Goal: Use online tool/utility: Utilize a website feature to perform a specific function

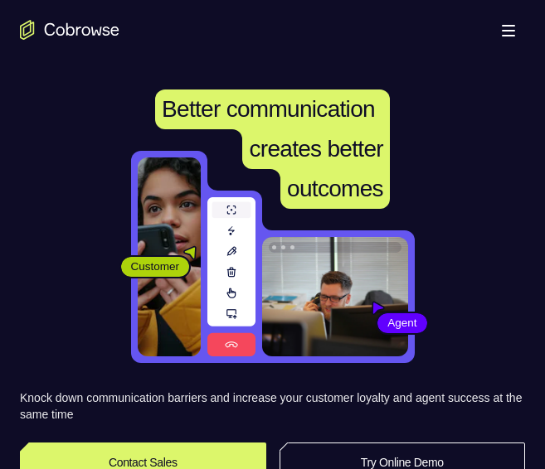
drag, startPoint x: 431, startPoint y: 458, endPoint x: 96, endPoint y: 383, distance: 343.1
click at [431, 457] on link "Try Online Demo" at bounding box center [402, 463] width 246 height 40
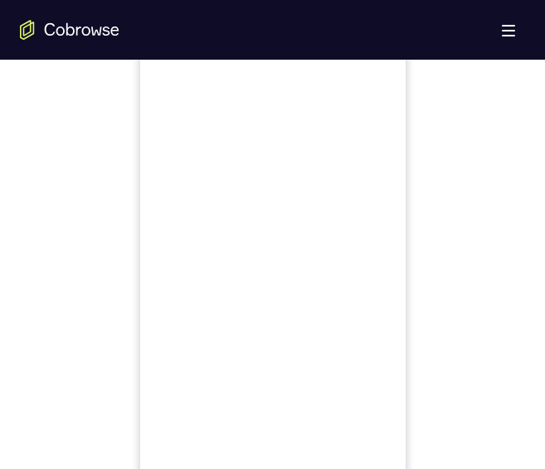
scroll to position [746, 0]
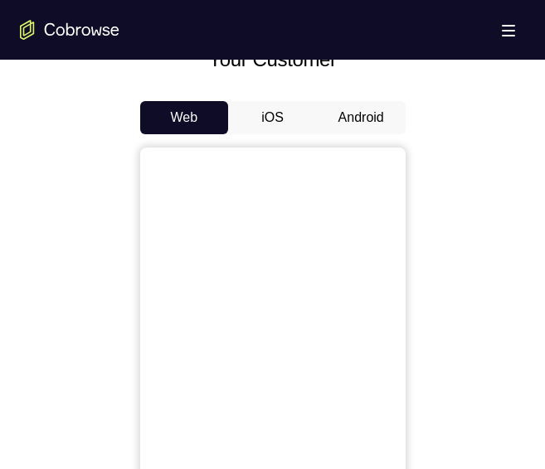
click at [362, 114] on button "Android" at bounding box center [361, 117] width 89 height 33
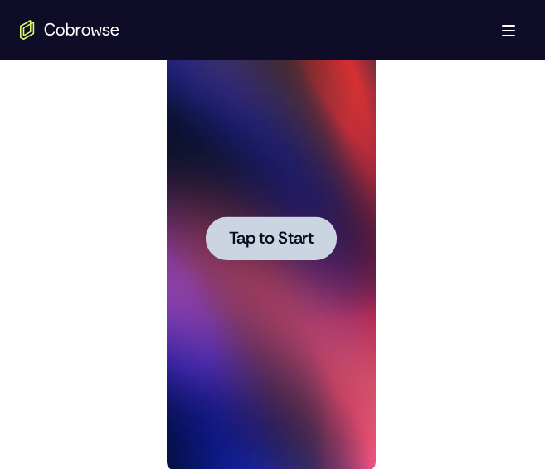
scroll to position [0, 0]
click at [288, 247] on span "Tap to Start" at bounding box center [271, 238] width 85 height 17
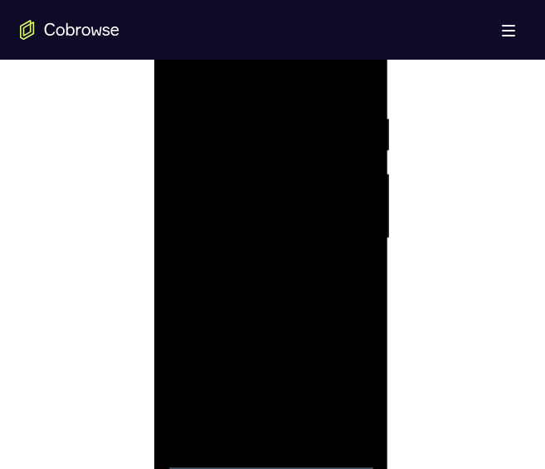
click at [268, 457] on div at bounding box center [271, 239] width 209 height 464
click at [351, 390] on div at bounding box center [271, 239] width 209 height 464
click at [227, 75] on div at bounding box center [271, 239] width 209 height 464
click at [345, 235] on div at bounding box center [271, 239] width 209 height 464
click at [256, 269] on div at bounding box center [271, 239] width 209 height 464
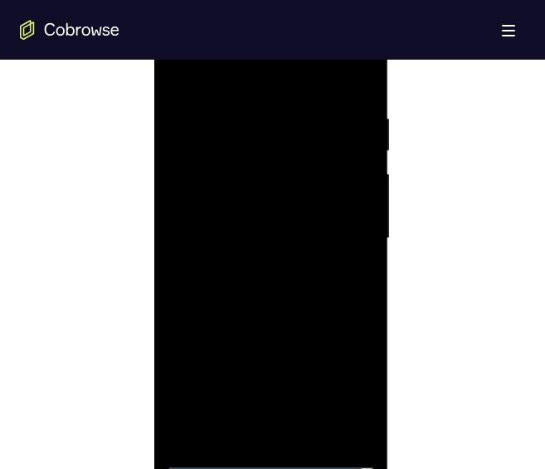
click at [262, 221] on div at bounding box center [271, 239] width 209 height 464
click at [264, 205] on div at bounding box center [271, 239] width 209 height 464
click at [252, 232] on div at bounding box center [271, 239] width 209 height 464
click at [272, 288] on div at bounding box center [271, 239] width 209 height 464
click at [213, 249] on div at bounding box center [271, 239] width 209 height 464
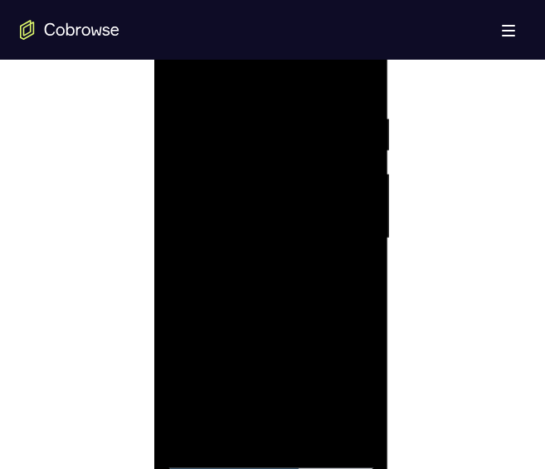
drag, startPoint x: 232, startPoint y: 429, endPoint x: 196, endPoint y: 269, distance: 163.9
click at [232, 429] on div at bounding box center [271, 239] width 209 height 464
click at [276, 300] on div at bounding box center [271, 239] width 209 height 464
click at [308, 430] on div at bounding box center [271, 239] width 209 height 464
click at [284, 318] on div at bounding box center [271, 239] width 209 height 464
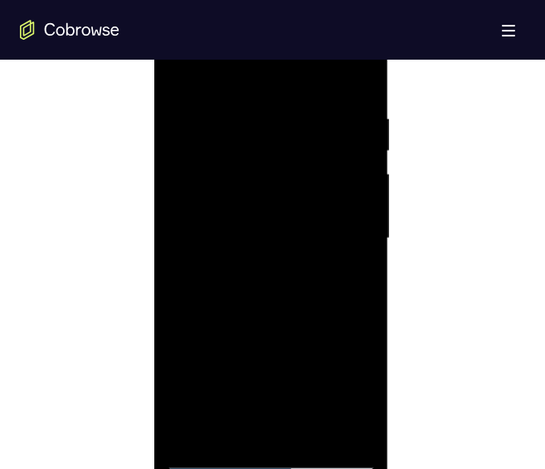
click at [183, 67] on div at bounding box center [271, 239] width 209 height 464
click at [232, 430] on div at bounding box center [271, 239] width 209 height 464
click at [252, 70] on div at bounding box center [271, 239] width 209 height 464
drag, startPoint x: 246, startPoint y: 96, endPoint x: 167, endPoint y: 174, distance: 110.8
click at [246, 96] on div at bounding box center [271, 239] width 209 height 464
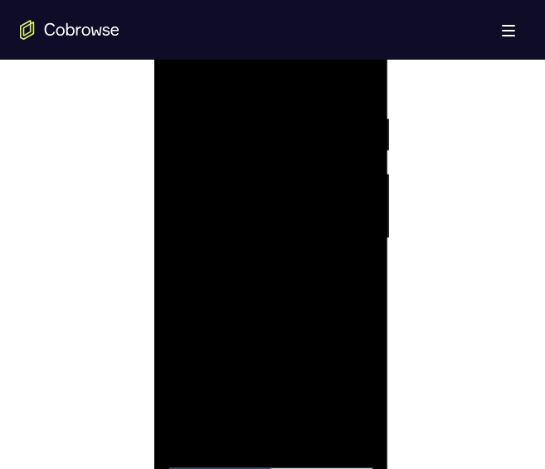
click at [293, 126] on div at bounding box center [271, 239] width 209 height 464
click at [313, 429] on div at bounding box center [271, 239] width 209 height 464
click at [286, 227] on div at bounding box center [271, 239] width 209 height 464
